Goal: Task Accomplishment & Management: Manage account settings

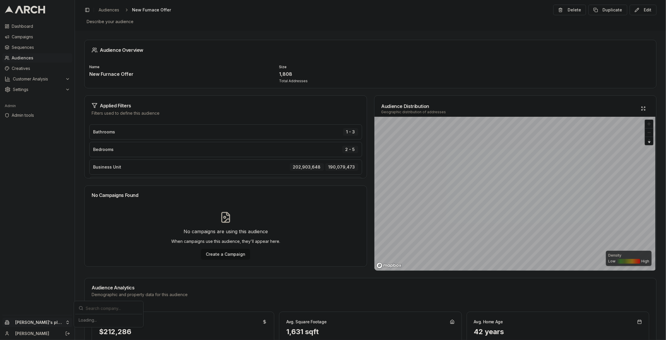
click at [41, 322] on html "Dashboard Campaigns Sequences Audiences Creatives Customer Analysis Settings Ad…" at bounding box center [333, 170] width 666 height 340
click at [102, 229] on input "text" at bounding box center [112, 232] width 53 height 12
type input "super"
click at [133, 292] on div "Intermountain - Superior Water & Air" at bounding box center [108, 296] width 65 height 15
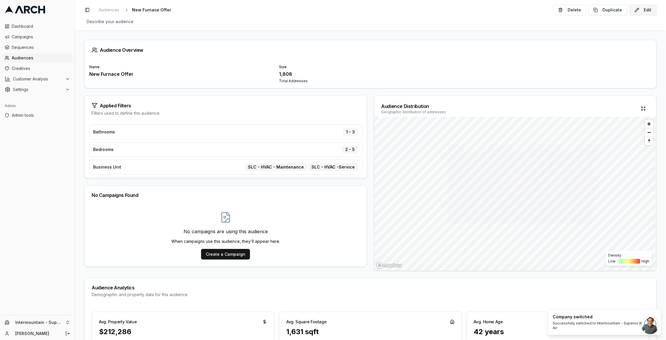
click at [636, 8] on button "Edit" at bounding box center [643, 10] width 27 height 11
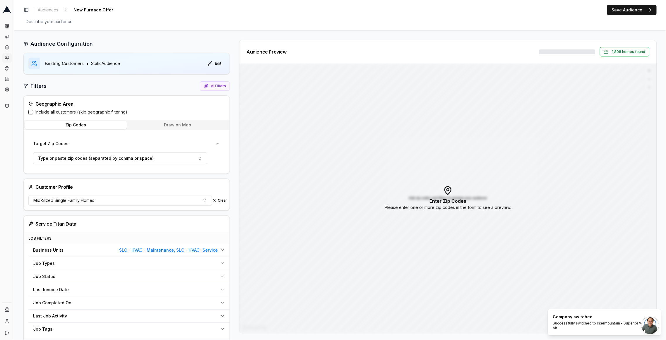
click at [176, 127] on button "Draw on Map" at bounding box center [178, 125] width 102 height 8
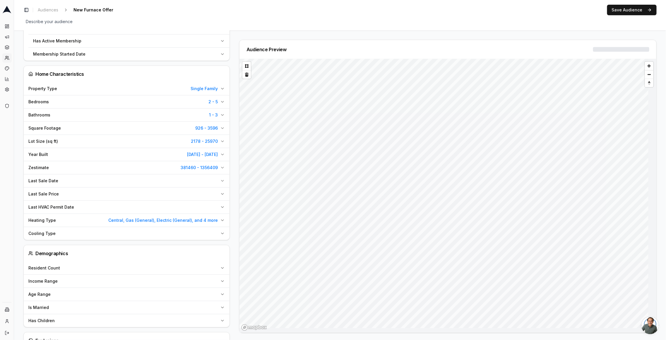
scroll to position [355, 0]
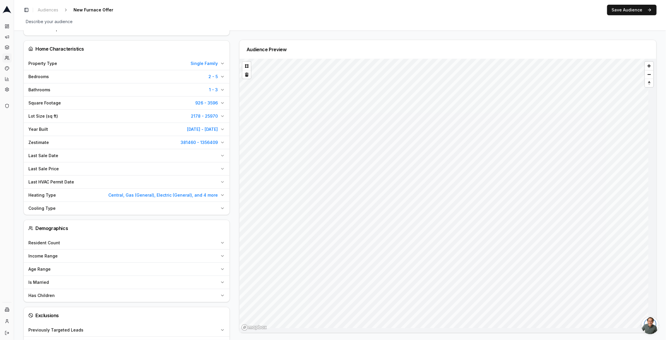
click at [213, 192] on span "Central, Gas (General), Electric (General), and 4 more" at bounding box center [163, 195] width 110 height 6
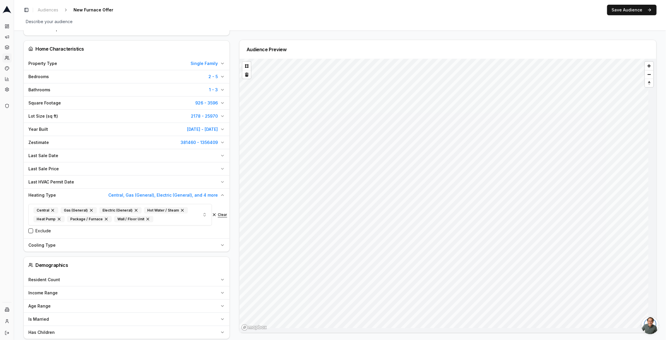
click at [222, 213] on button "Clear" at bounding box center [219, 215] width 15 height 5
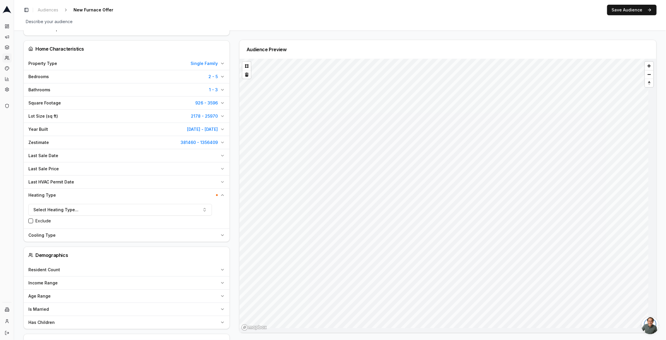
click at [207, 140] on span "381460 - 1356409" at bounding box center [199, 143] width 37 height 6
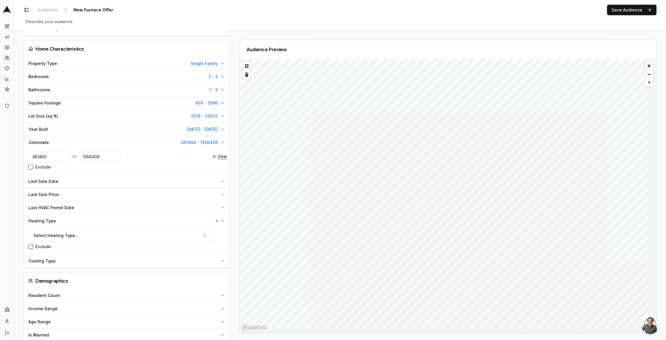
click at [215, 154] on button "Clear" at bounding box center [219, 156] width 15 height 5
